Goal: Check status

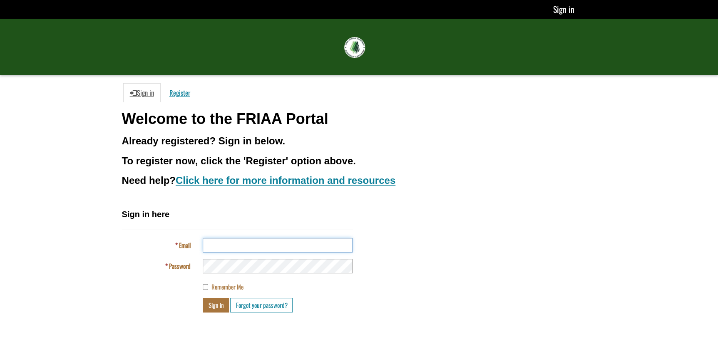
click at [235, 243] on input "Email" at bounding box center [278, 245] width 150 height 15
type input "**********"
click at [203, 298] on button "Sign in" at bounding box center [216, 305] width 26 height 15
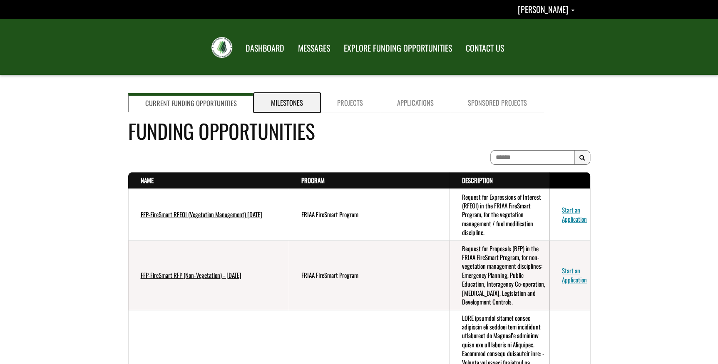
click at [277, 97] on link "Milestones" at bounding box center [287, 102] width 66 height 19
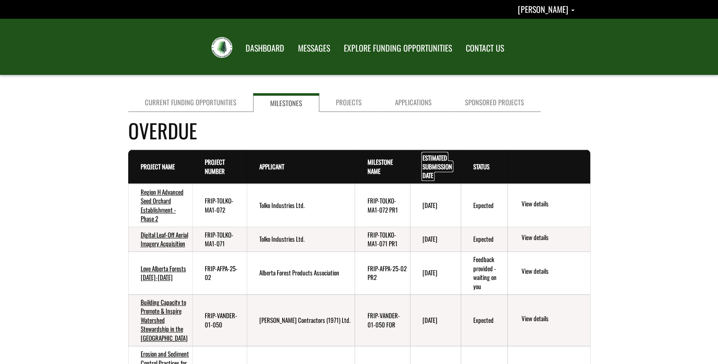
click at [439, 162] on link "Estimated Submission Date . sort descending" at bounding box center [437, 166] width 30 height 27
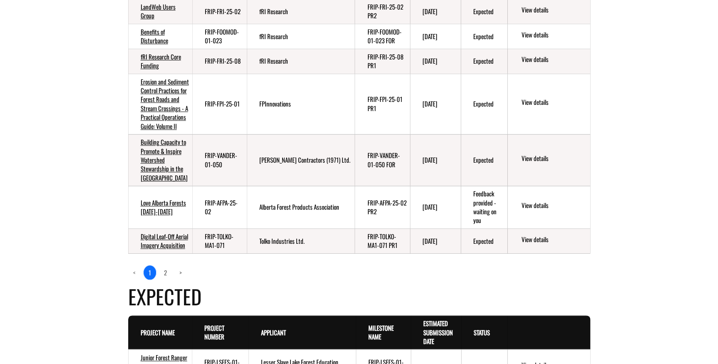
scroll to position [303, 0]
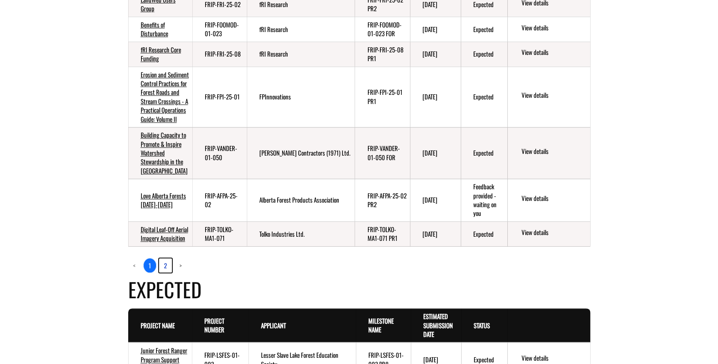
click at [164, 273] on link "2" at bounding box center [165, 265] width 13 height 14
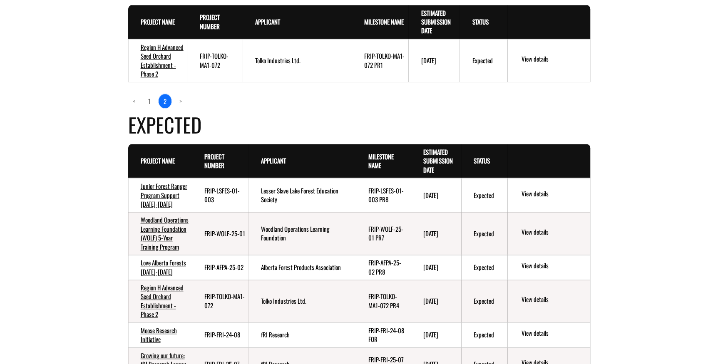
scroll to position [212, 0]
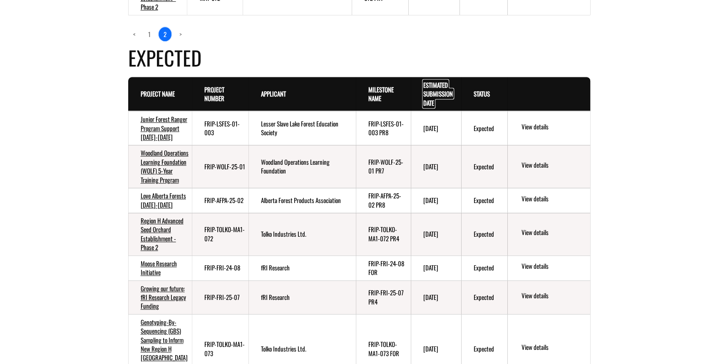
click at [423, 100] on link "Estimated Submission Date . sort descending" at bounding box center [438, 93] width 30 height 27
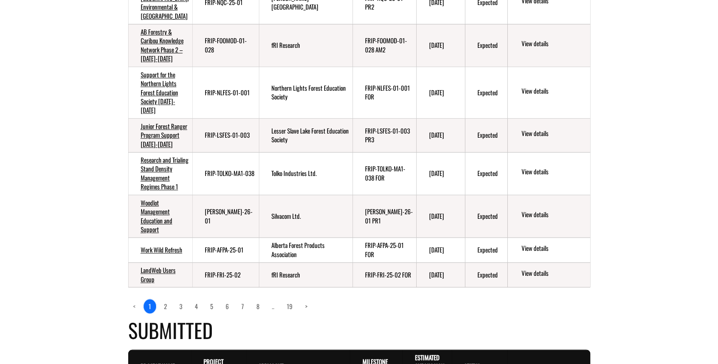
scroll to position [439, 0]
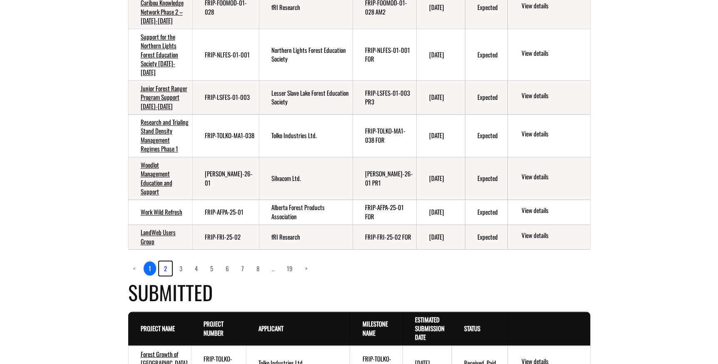
click at [165, 276] on link "2" at bounding box center [165, 268] width 13 height 14
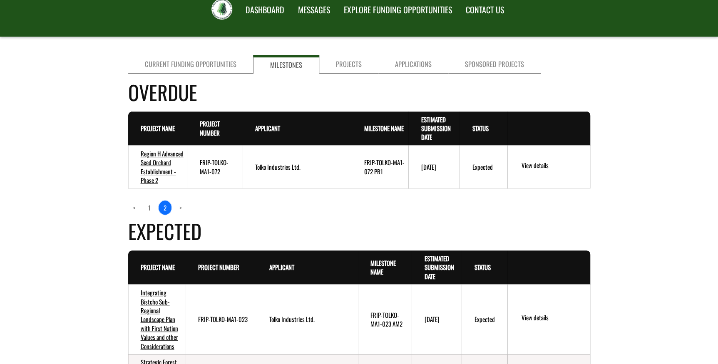
scroll to position [5, 0]
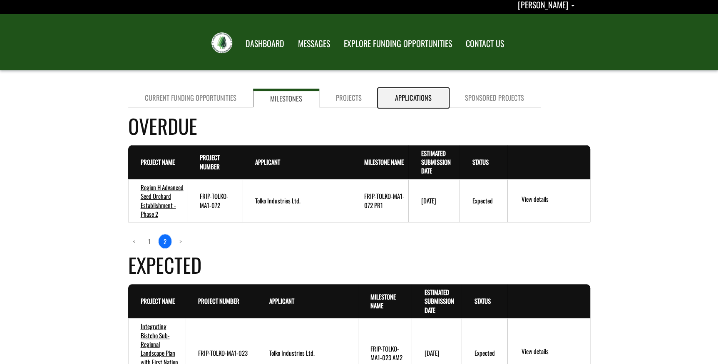
click at [410, 95] on link "Applications" at bounding box center [413, 98] width 70 height 19
